Goal: Information Seeking & Learning: Learn about a topic

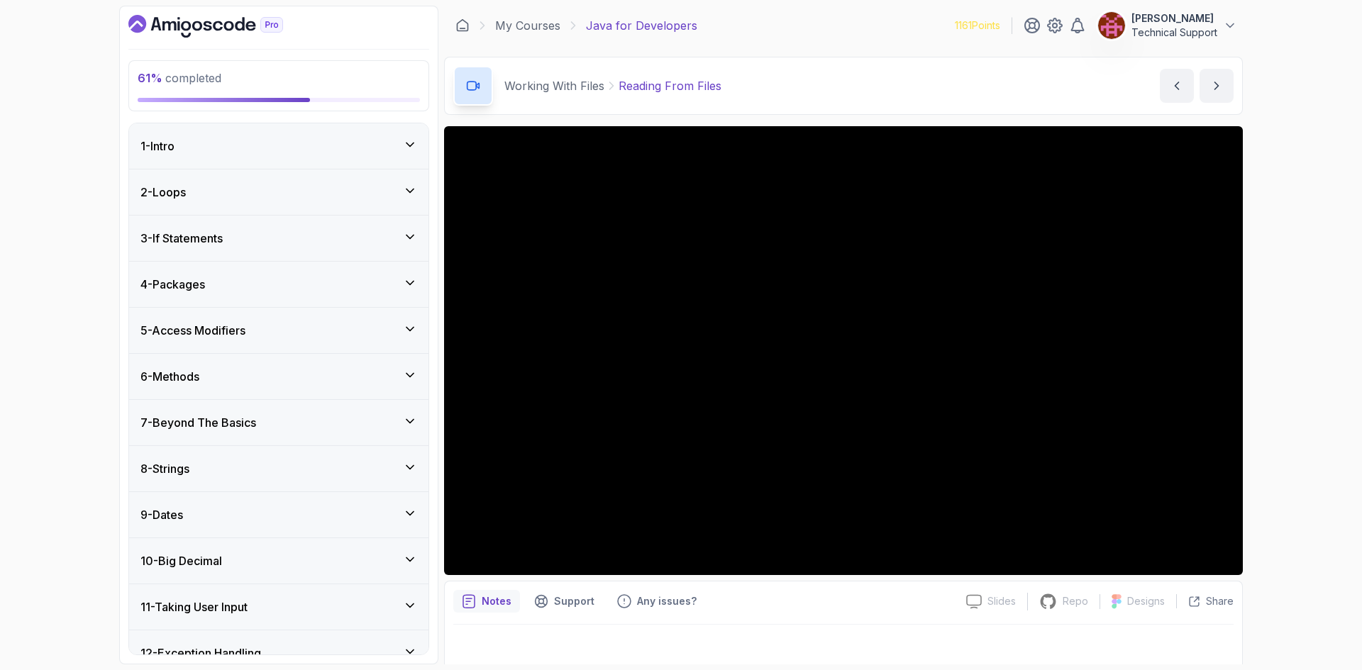
click at [679, 384] on div "61 % completed 1 - Intro 2 - Loops 3 - If Statements 4 - Packages 5 - Access Mo…" at bounding box center [681, 335] width 1362 height 670
click at [679, 408] on div "61 % completed 1 - Intro 2 - Loops 3 - If Statements 4 - Packages 5 - Access Mo…" at bounding box center [681, 335] width 1362 height 670
click at [679, 531] on div "61 % completed 1 - Intro 2 - Loops 3 - If Statements 4 - Packages 5 - Access Mo…" at bounding box center [681, 335] width 1362 height 670
click at [679, 307] on div "61 % completed 1 - Intro 2 - Loops 3 - If Statements 4 - Packages 5 - Access Mo…" at bounding box center [681, 335] width 1362 height 670
click at [679, 294] on div "61 % completed 1 - Intro 2 - Loops 3 - If Statements 4 - Packages 5 - Access Mo…" at bounding box center [681, 335] width 1362 height 670
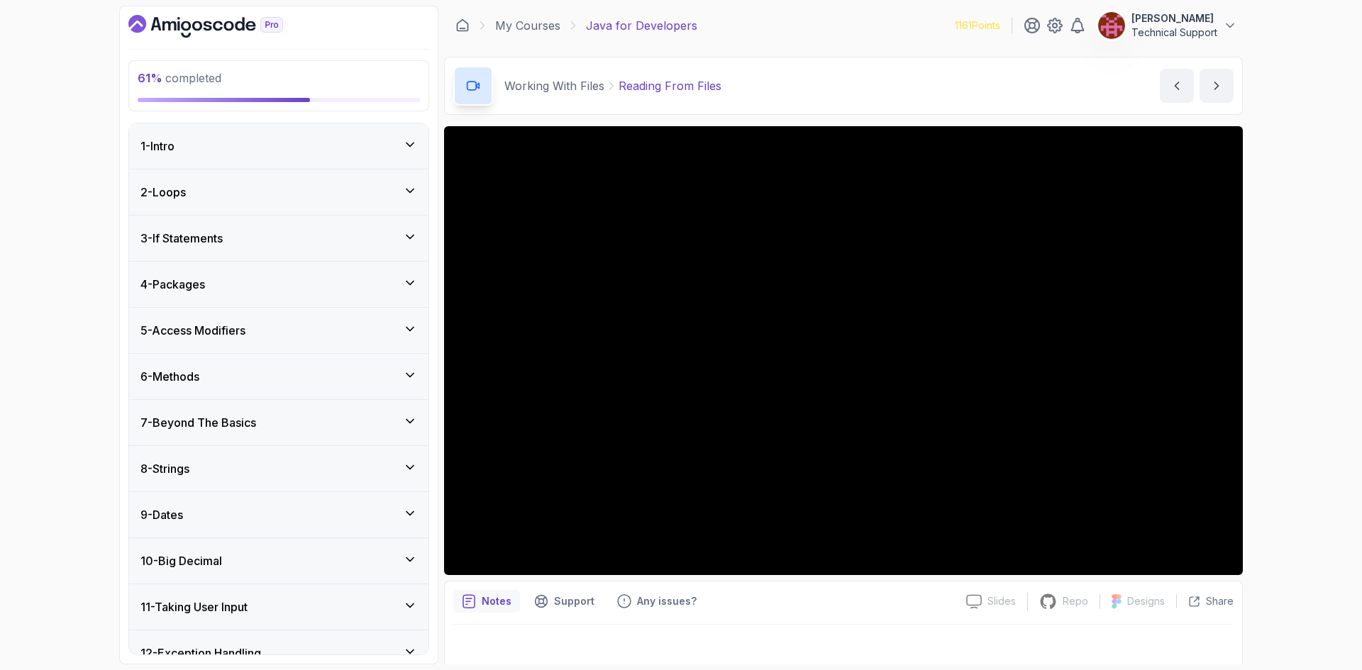
click at [679, 316] on div "61 % completed 1 - Intro 2 - Loops 3 - If Statements 4 - Packages 5 - Access Mo…" at bounding box center [681, 335] width 1362 height 670
click at [679, 338] on div "61 % completed 1 - Intro 2 - Loops 3 - If Statements 4 - Packages 5 - Access Mo…" at bounding box center [681, 335] width 1362 height 670
click at [679, 334] on div "61 % completed 1 - Intro 2 - Loops 3 - If Statements 4 - Packages 5 - Access Mo…" at bounding box center [681, 335] width 1362 height 670
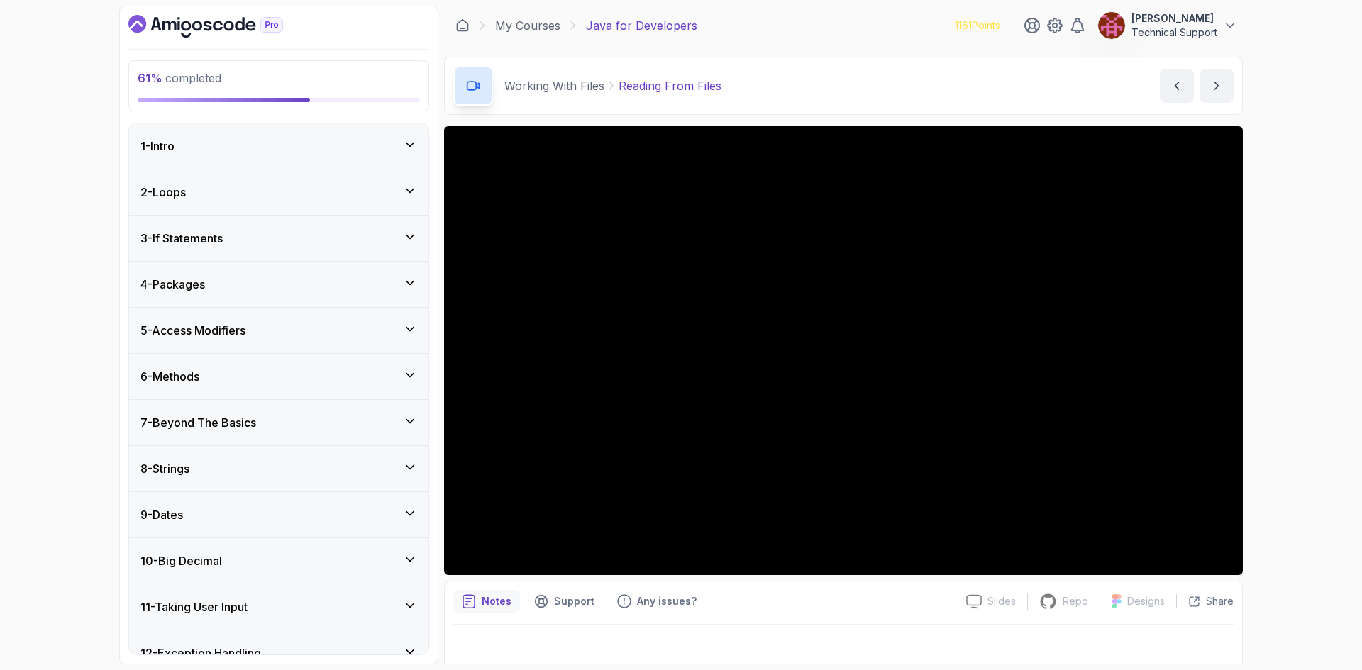
click at [679, 317] on div "61 % completed 1 - Intro 2 - Loops 3 - If Statements 4 - Packages 5 - Access Mo…" at bounding box center [681, 335] width 1362 height 670
click at [679, 322] on div "61 % completed 1 - Intro 2 - Loops 3 - If Statements 4 - Packages 5 - Access Mo…" at bounding box center [681, 335] width 1362 height 670
click at [679, 323] on div "61 % completed 1 - Intro 2 - Loops 3 - If Statements 4 - Packages 5 - Access Mo…" at bounding box center [681, 335] width 1362 height 670
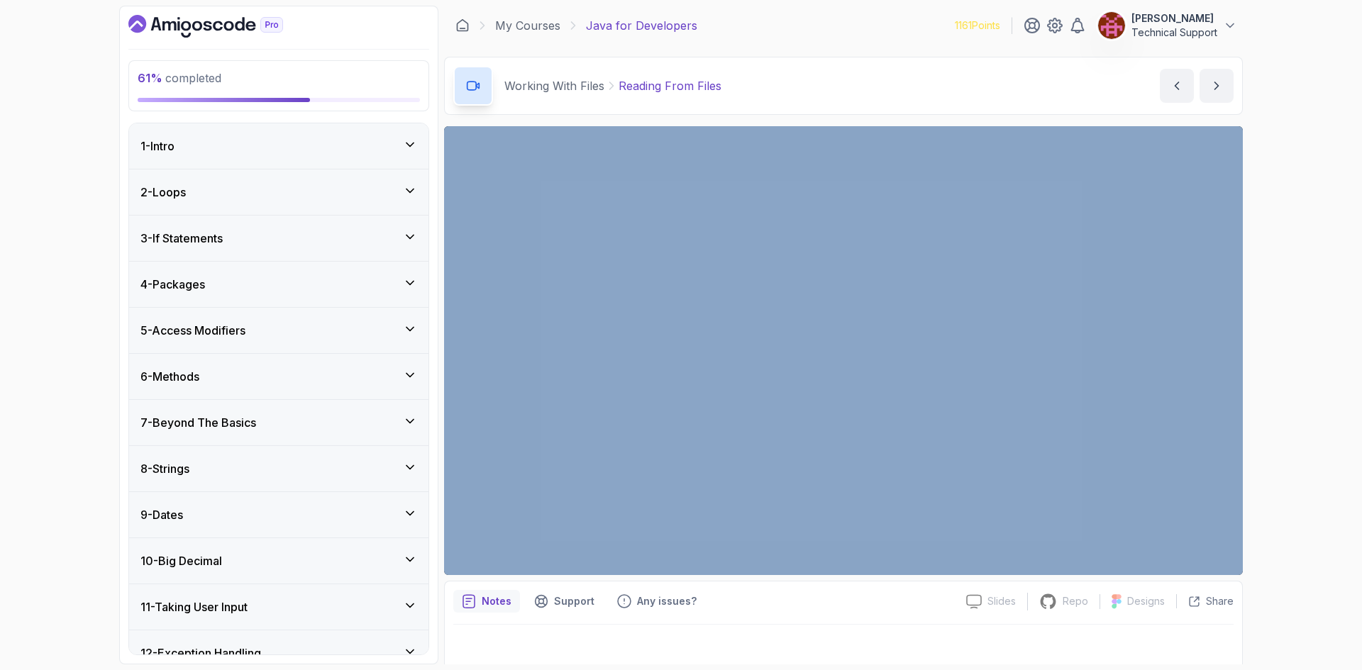
click at [679, 323] on div "61 % completed 1 - Intro 2 - Loops 3 - If Statements 4 - Packages 5 - Access Mo…" at bounding box center [681, 335] width 1362 height 670
